Goal: Task Accomplishment & Management: Complete application form

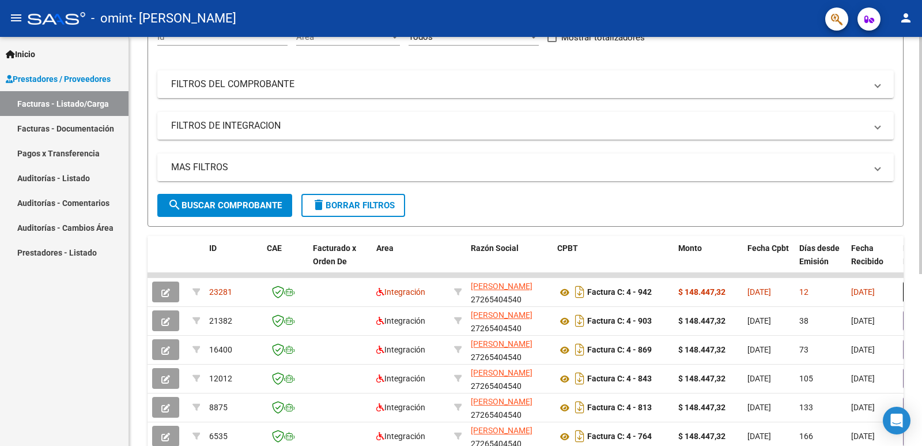
scroll to position [154, 0]
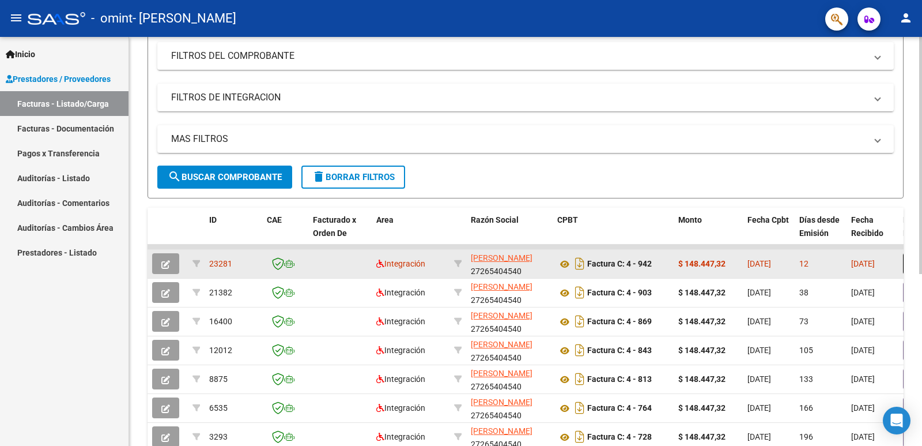
click at [164, 263] on icon "button" at bounding box center [165, 264] width 9 height 9
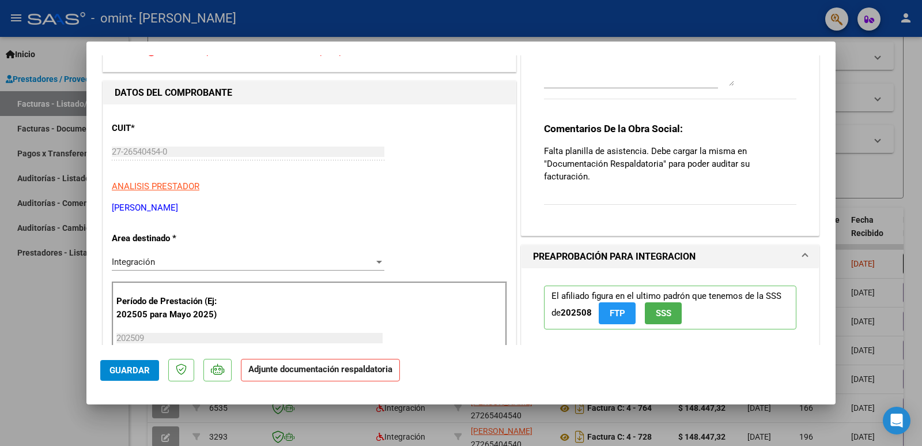
scroll to position [77, 0]
click at [298, 367] on strong "Adjunte documentación respaldatoria" at bounding box center [320, 369] width 144 height 10
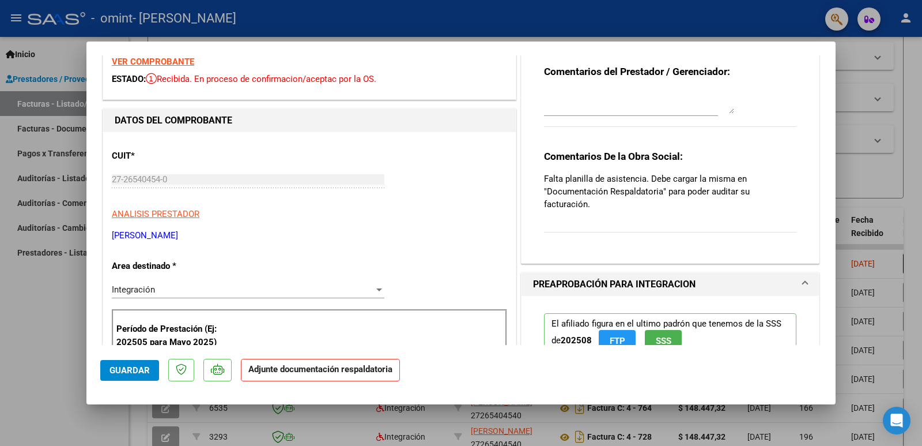
scroll to position [0, 0]
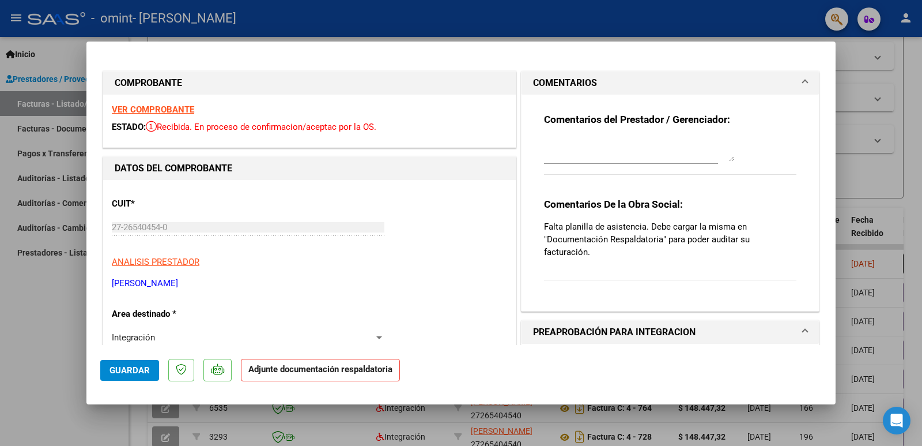
click at [612, 153] on textarea at bounding box center [639, 149] width 190 height 23
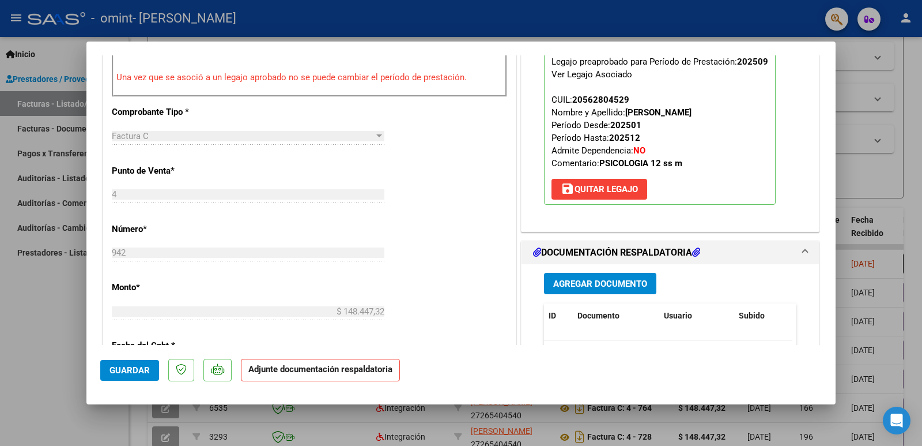
scroll to position [385, 0]
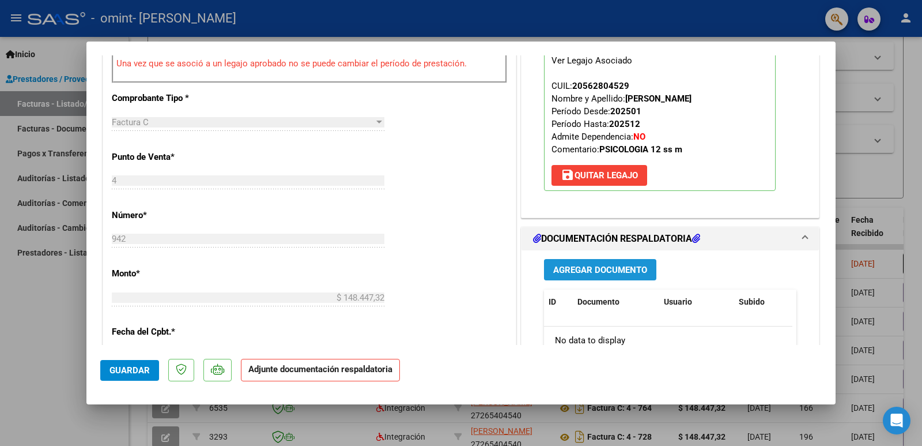
click at [626, 271] on span "Agregar Documento" at bounding box center [600, 270] width 94 height 10
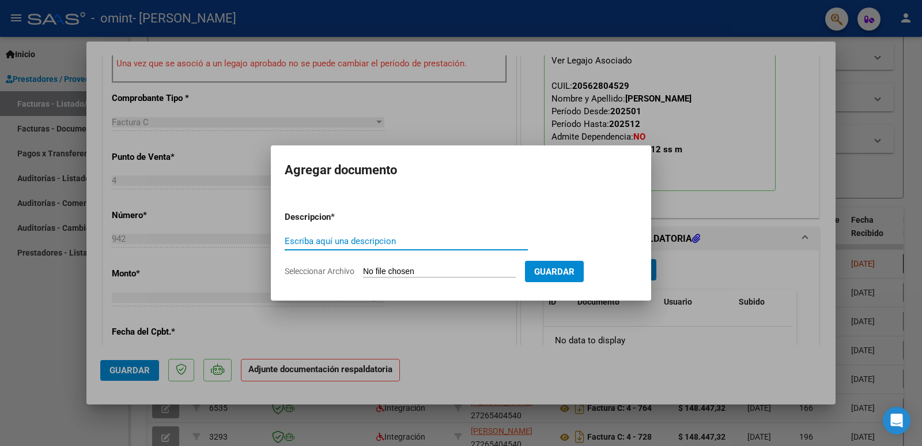
click at [378, 270] on input "Seleccionar Archivo" at bounding box center [439, 271] width 153 height 11
type input "C:\fakepath\Planilla Omint. [PERSON_NAME].pdf"
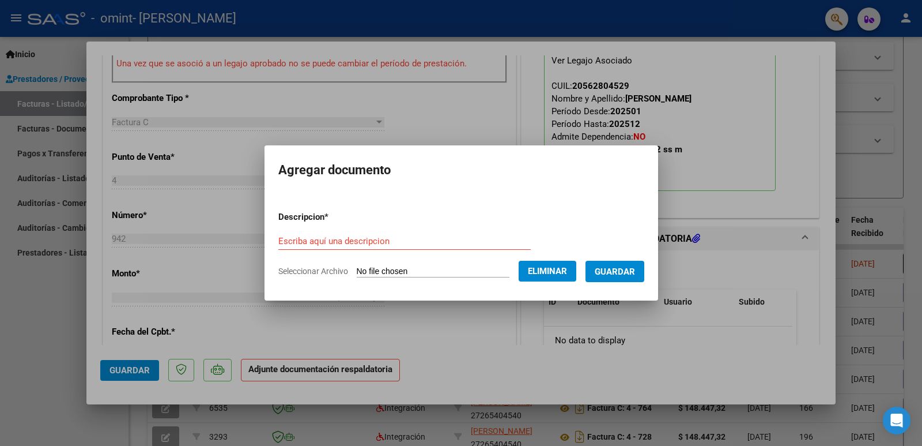
drag, startPoint x: 415, startPoint y: 254, endPoint x: 419, endPoint y: 240, distance: 14.3
click at [416, 247] on div "Escriba aquí una descripcion" at bounding box center [404, 246] width 253 height 28
click at [421, 239] on input "Escriba aquí una descripcion" at bounding box center [404, 241] width 253 height 10
type input "Asistencia septiembre"
click at [532, 261] on button "Eliminar" at bounding box center [548, 271] width 58 height 21
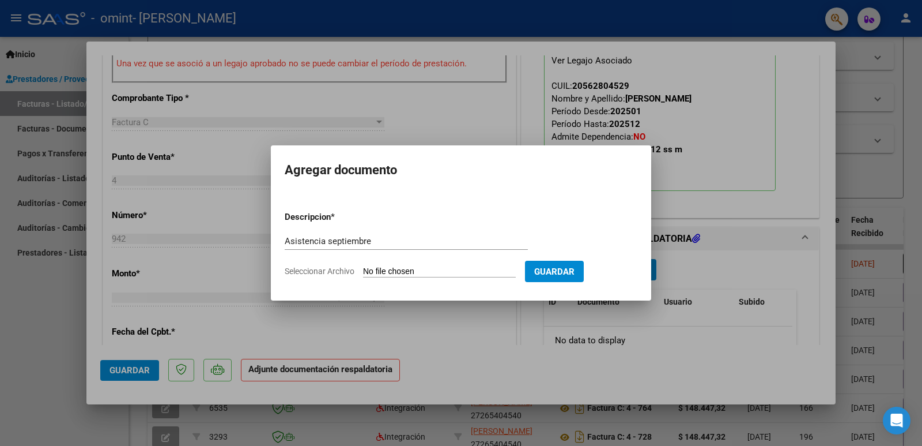
click at [466, 269] on input "Seleccionar Archivo" at bounding box center [439, 271] width 153 height 11
type input "C:\fakepath\Planilla Omint. [PERSON_NAME].pdf"
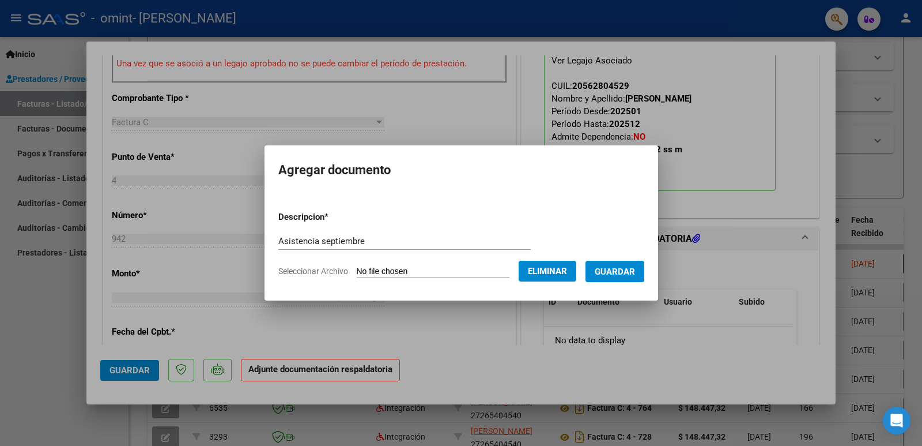
click at [626, 282] on form "Descripcion * Asistencia septiembre Escriba aquí una descripcion Seleccionar Ar…" at bounding box center [461, 244] width 366 height 84
click at [625, 267] on span "Guardar" at bounding box center [615, 271] width 40 height 10
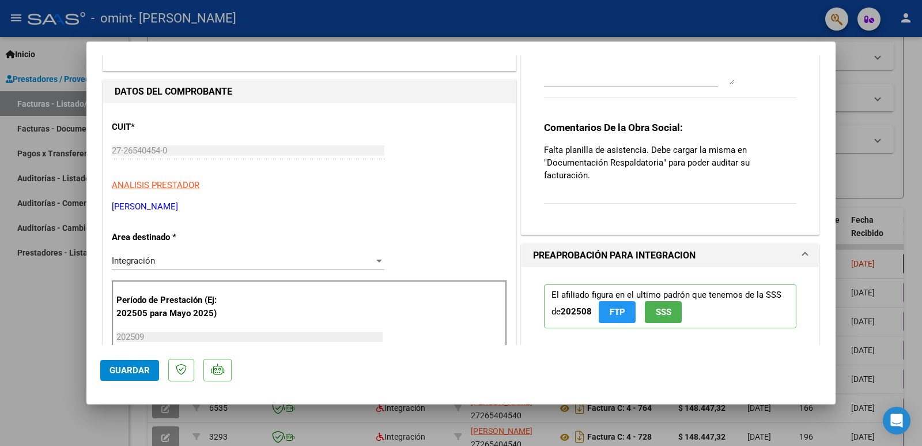
scroll to position [0, 0]
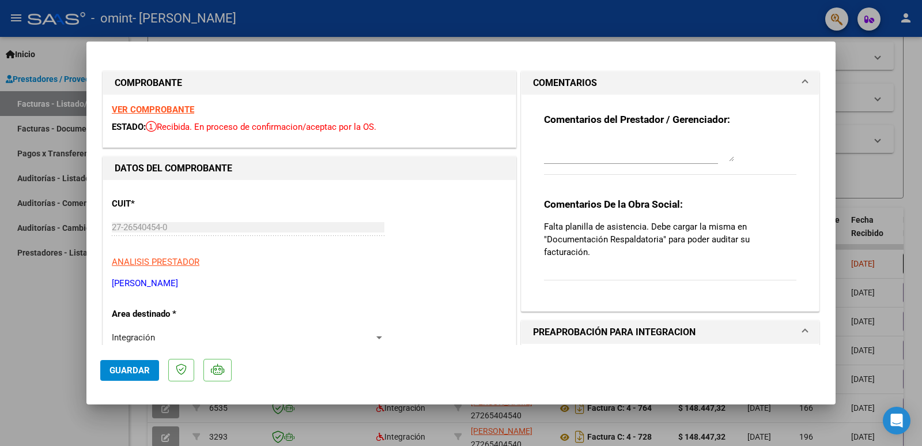
click at [119, 367] on span "Guardar" at bounding box center [130, 370] width 40 height 10
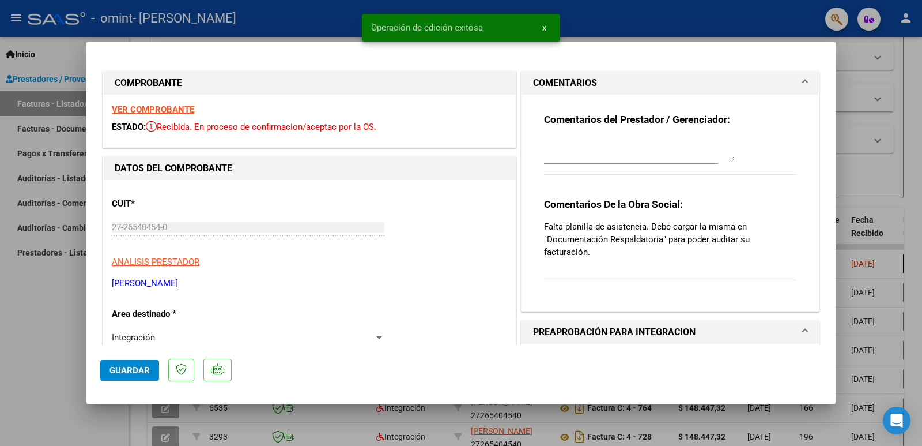
click at [688, 153] on textarea at bounding box center [639, 149] width 190 height 23
click at [61, 352] on div at bounding box center [461, 223] width 922 height 446
type input "$ 0,00"
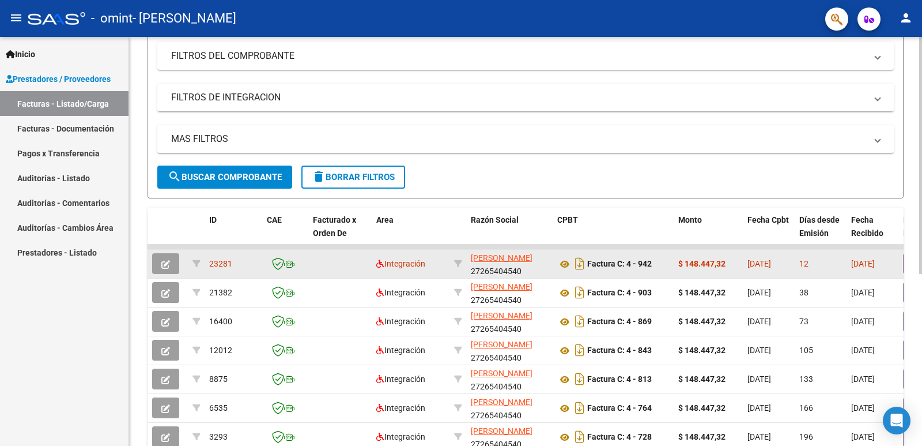
click at [209, 268] on datatable-body-cell "23281" at bounding box center [234, 264] width 58 height 28
click at [214, 262] on span "23281" at bounding box center [220, 263] width 23 height 9
click at [170, 261] on button "button" at bounding box center [165, 263] width 27 height 21
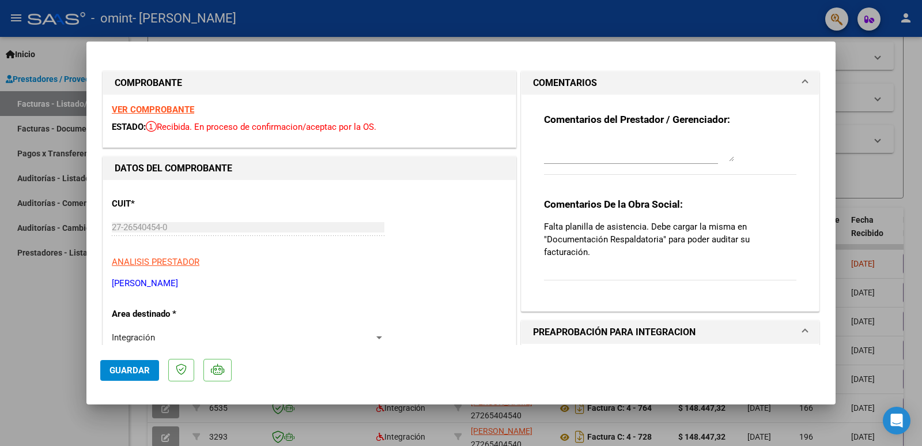
drag, startPoint x: 586, startPoint y: 164, endPoint x: 585, endPoint y: 156, distance: 8.1
click at [586, 160] on div at bounding box center [631, 155] width 174 height 39
click at [585, 154] on textarea at bounding box center [639, 149] width 190 height 23
click at [145, 365] on span "Guardar" at bounding box center [130, 370] width 40 height 10
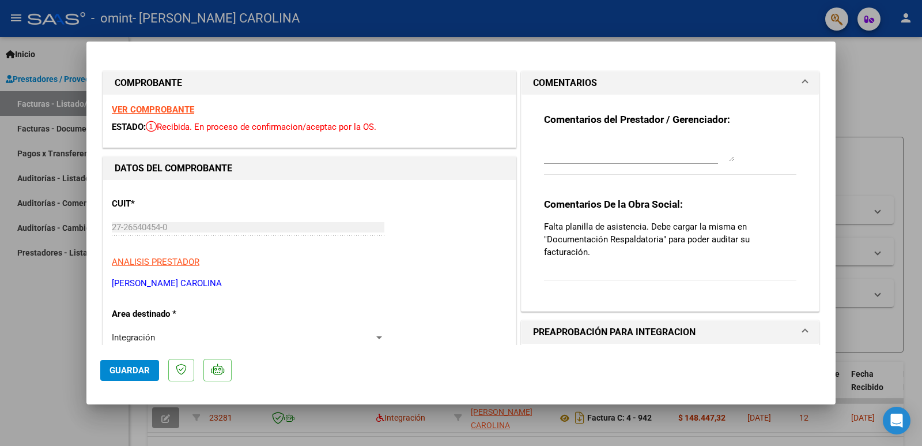
click at [596, 332] on h1 "PREAPROBACIÓN PARA INTEGRACION" at bounding box center [614, 332] width 163 height 14
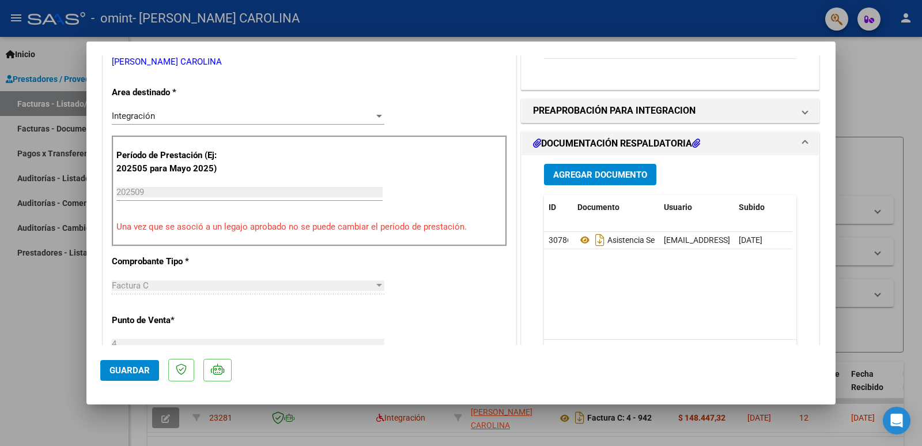
scroll to position [231, 0]
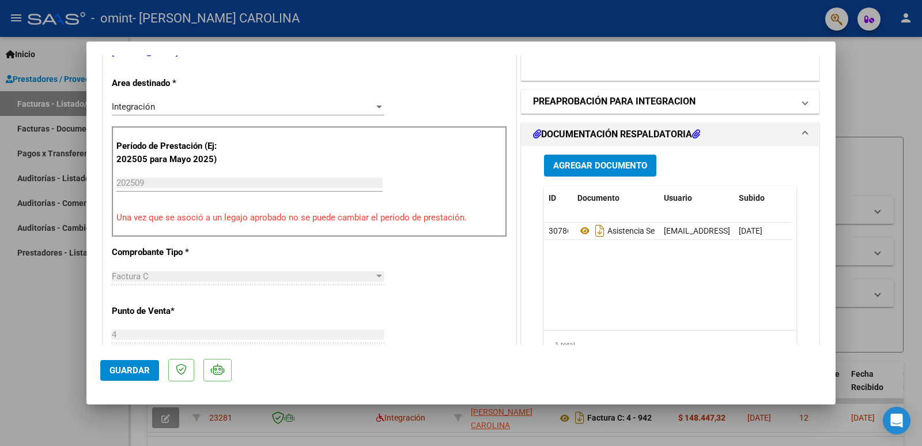
click at [705, 108] on mat-panel-title "PREAPROBACIÓN PARA INTEGRACION" at bounding box center [663, 102] width 261 height 14
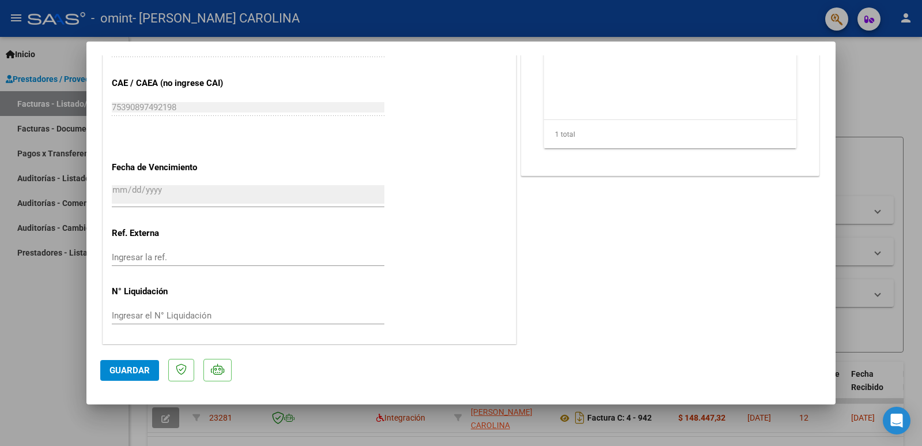
scroll to position [700, 0]
click at [128, 315] on input "Ingresar el N° Liquidación" at bounding box center [248, 313] width 273 height 10
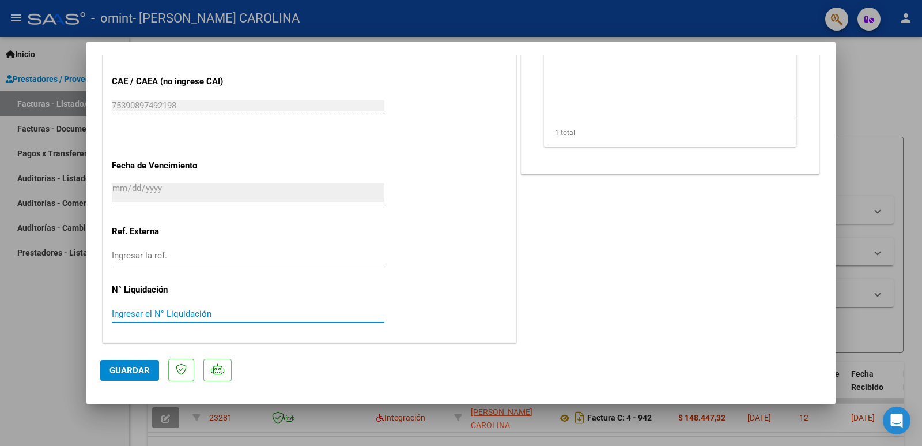
click at [155, 257] on input "Ingresar la ref." at bounding box center [248, 255] width 273 height 10
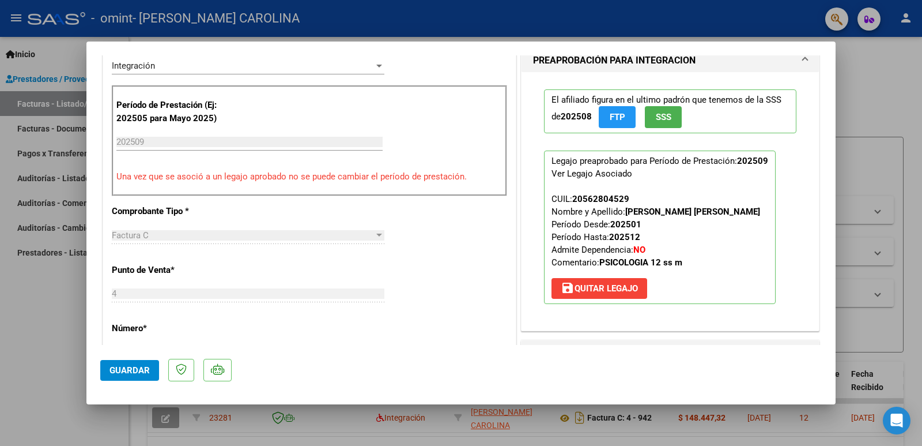
scroll to position [239, 0]
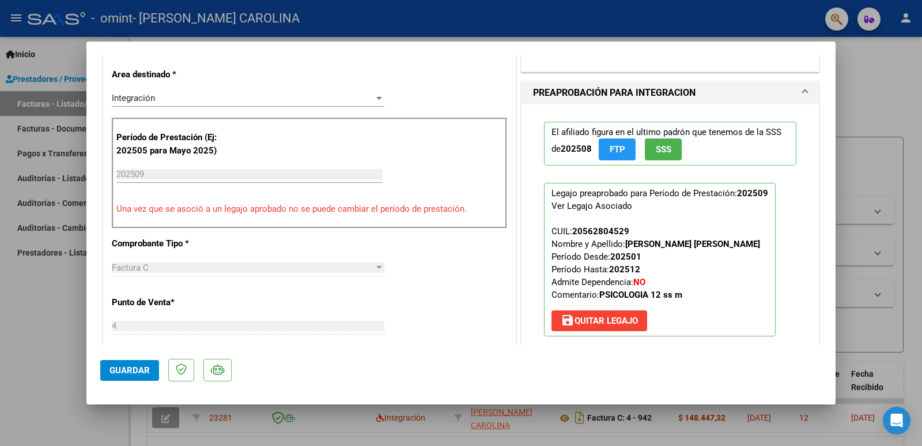
click at [232, 176] on input "202509" at bounding box center [249, 174] width 266 height 10
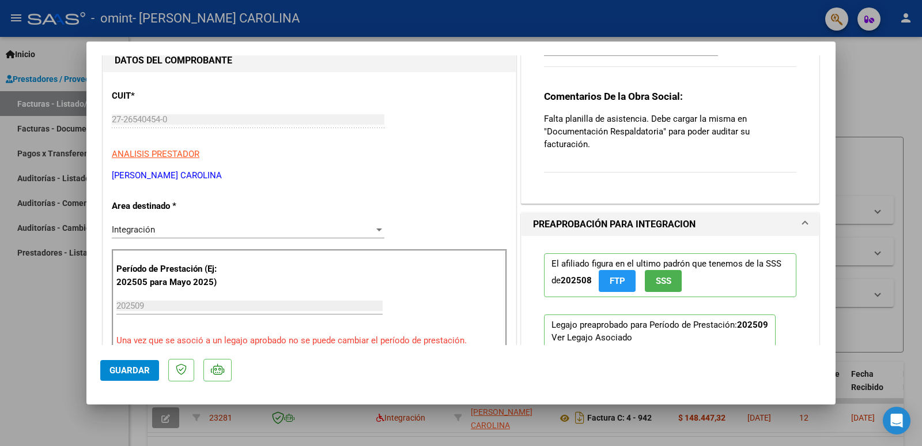
scroll to position [85, 0]
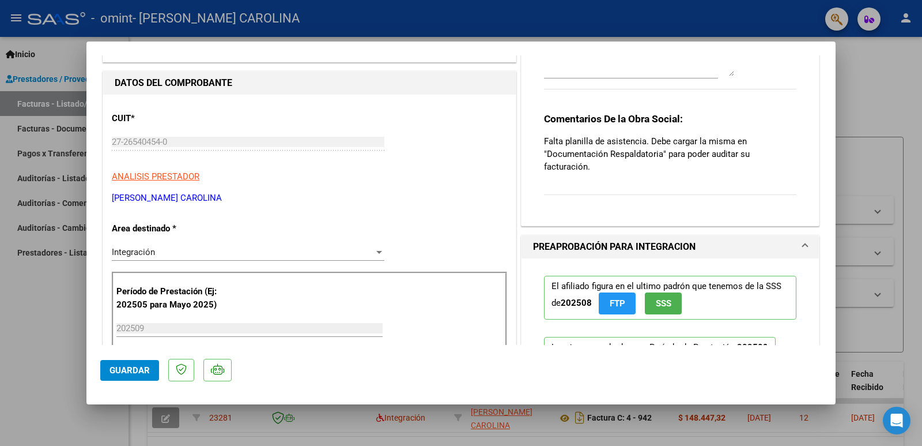
click at [242, 252] on div "Integración" at bounding box center [243, 252] width 262 height 10
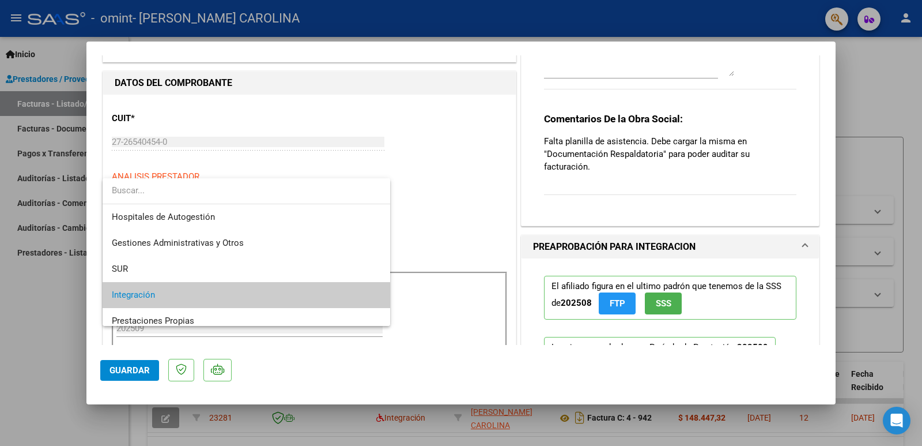
scroll to position [43, 0]
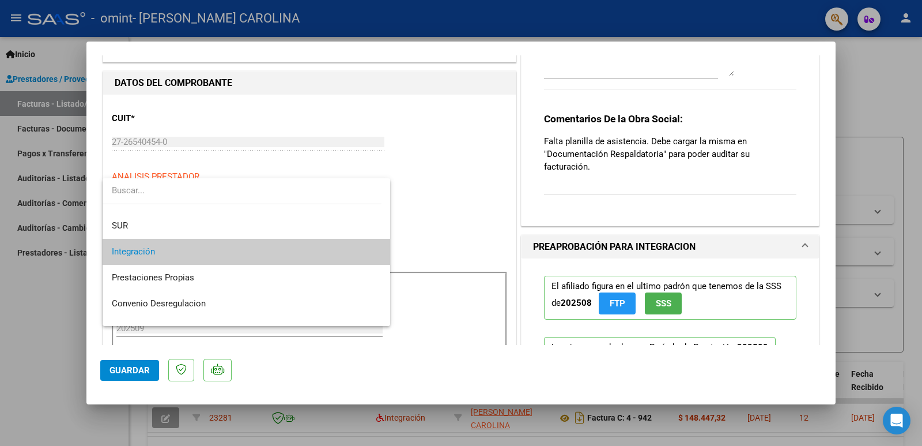
click at [450, 168] on div at bounding box center [461, 223] width 922 height 446
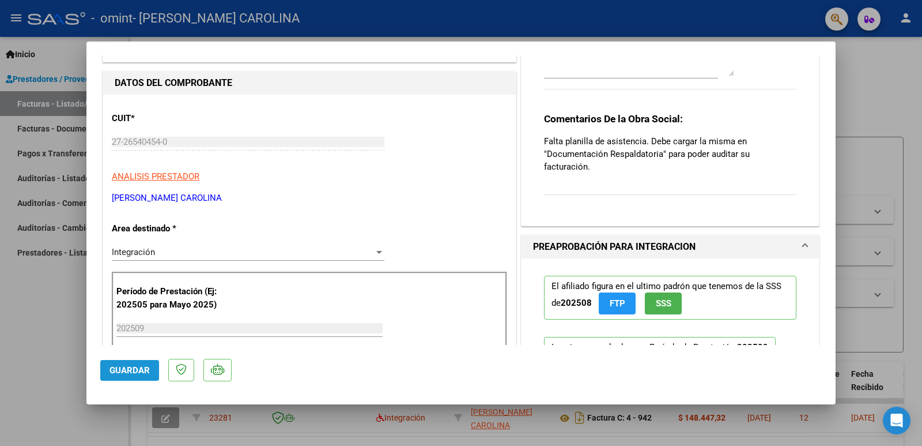
click at [121, 365] on span "Guardar" at bounding box center [130, 370] width 40 height 10
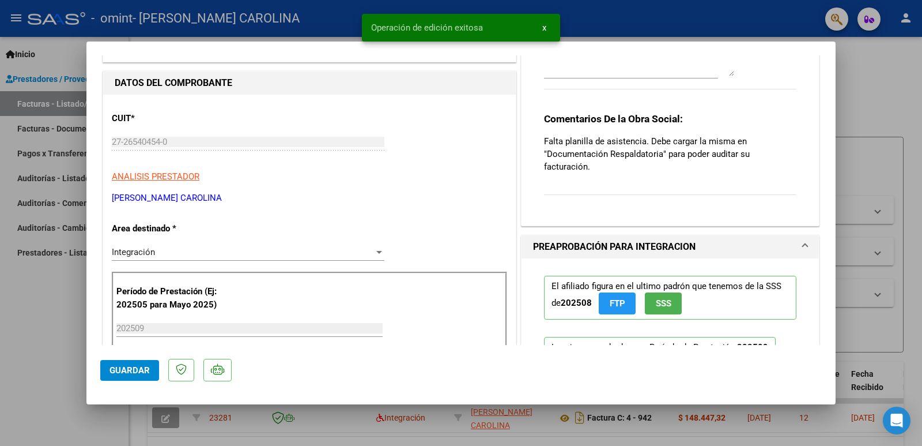
click at [890, 172] on div at bounding box center [461, 223] width 922 height 446
type input "$ 0,00"
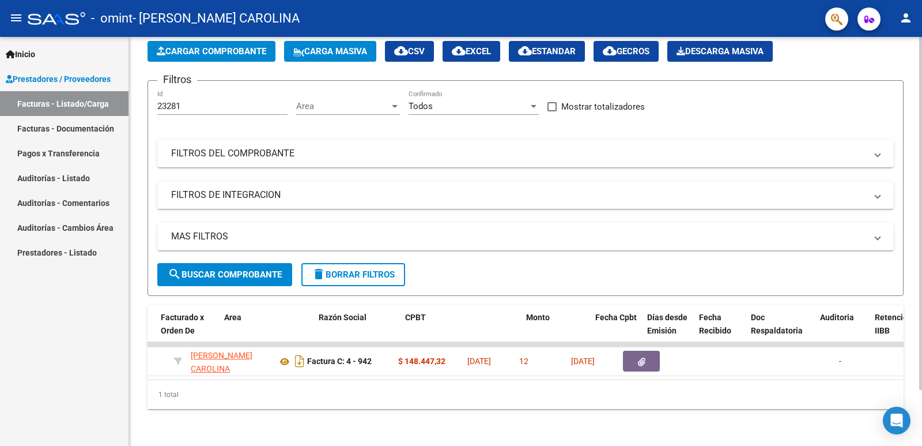
scroll to position [0, 143]
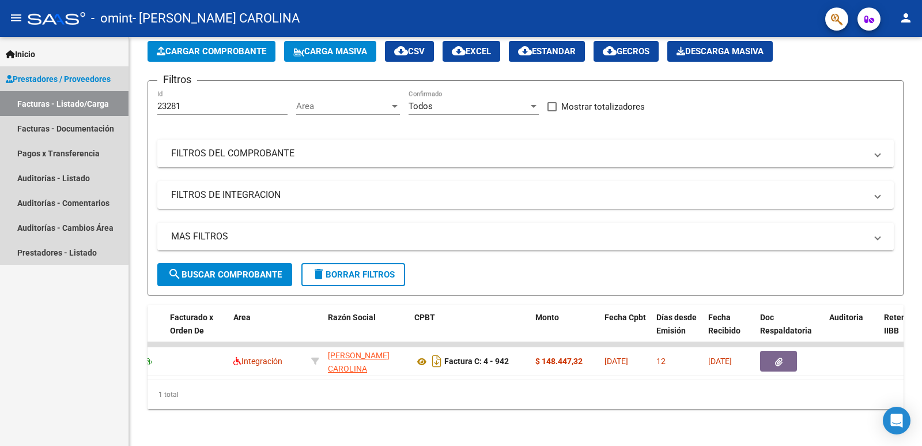
click at [42, 106] on link "Facturas - Listado/Carga" at bounding box center [64, 103] width 129 height 25
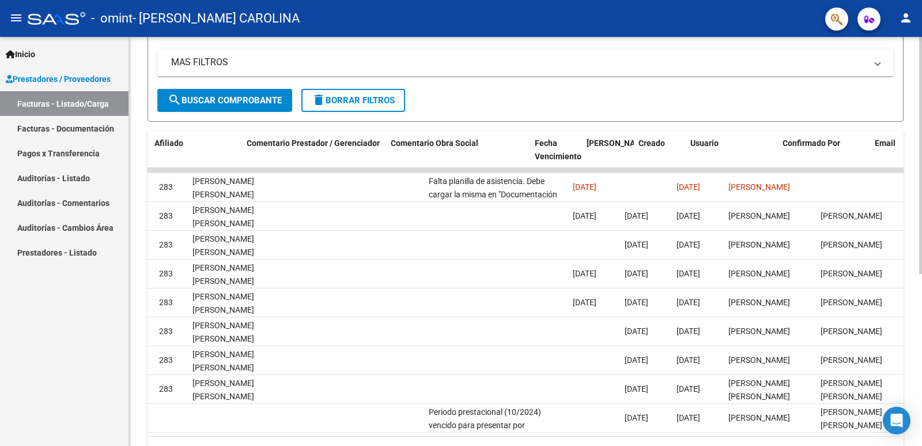
scroll to position [0, 1594]
